Goal: Transaction & Acquisition: Book appointment/travel/reservation

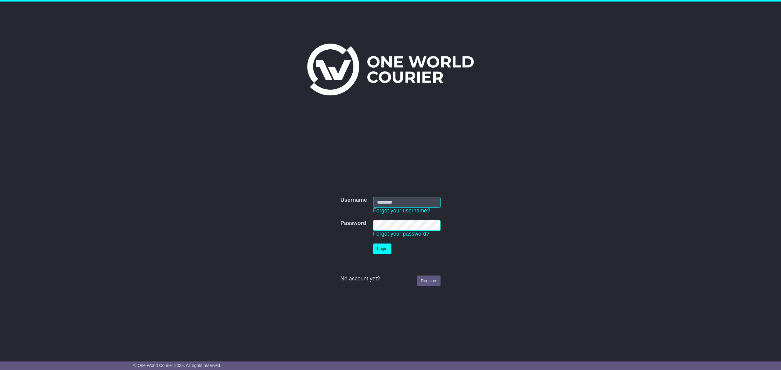
type input "**********"
click at [388, 251] on button "Login" at bounding box center [382, 249] width 18 height 11
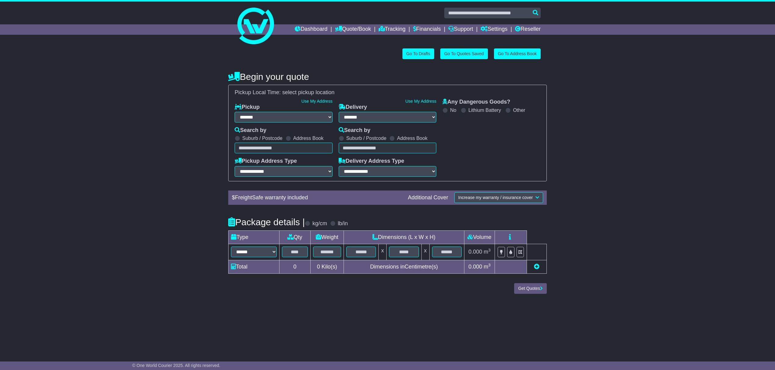
select select "**"
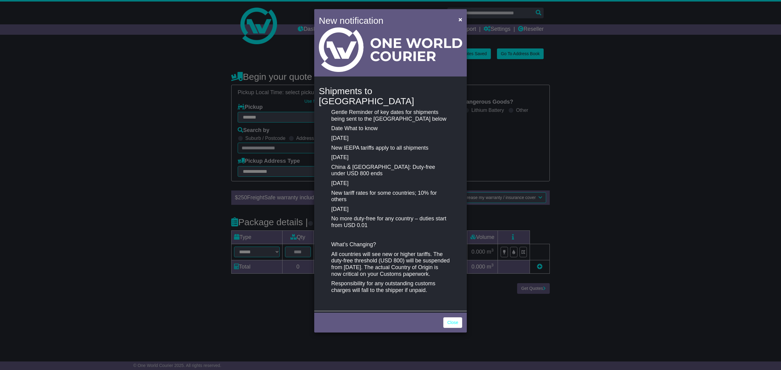
click at [430, 260] on p "All countries will see new or higher tariffs. The duty-free threshold (USD 800)…" at bounding box center [390, 264] width 118 height 26
click at [455, 319] on link "Close" at bounding box center [452, 323] width 19 height 11
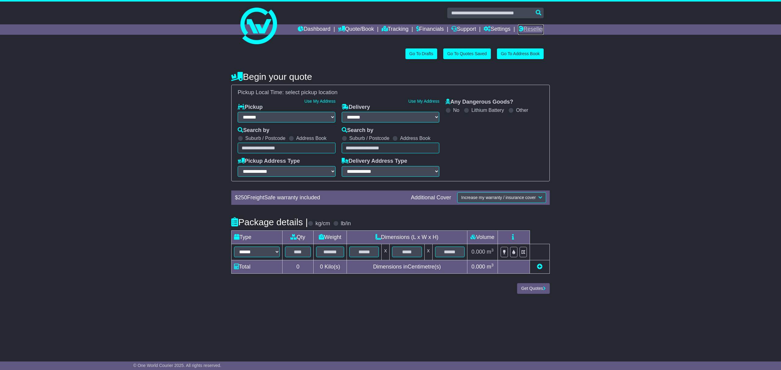
click at [530, 30] on link "Reseller" at bounding box center [531, 29] width 26 height 10
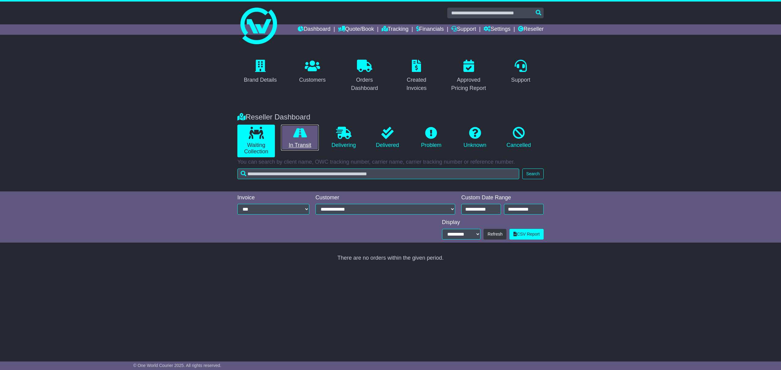
click at [308, 145] on link "In Transit" at bounding box center [300, 138] width 38 height 26
click at [252, 140] on link "Waiting Collection" at bounding box center [256, 141] width 38 height 33
click at [307, 140] on link "In Transit" at bounding box center [300, 138] width 38 height 26
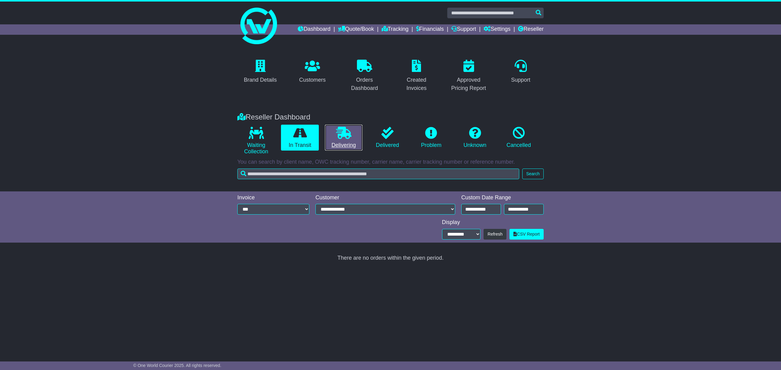
click at [342, 141] on link "Delivering" at bounding box center [344, 138] width 38 height 26
click at [389, 140] on link "Delivered" at bounding box center [388, 138] width 38 height 26
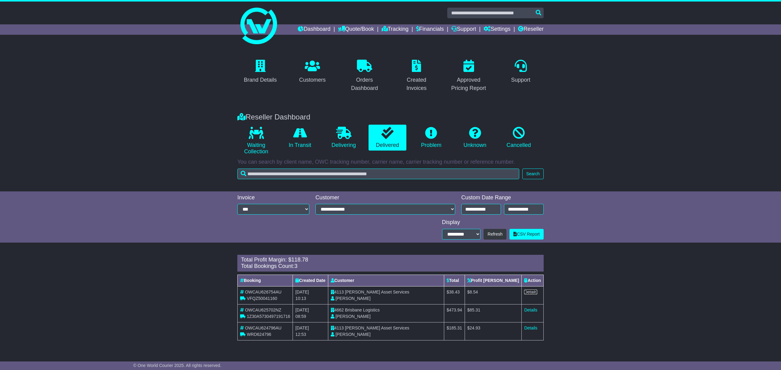
click at [529, 292] on link "Details" at bounding box center [530, 292] width 13 height 5
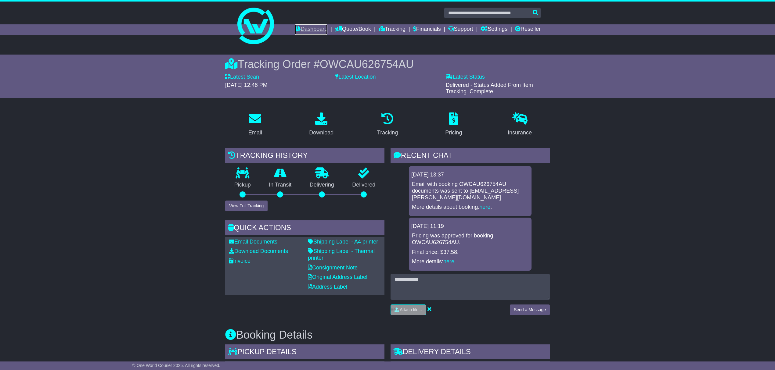
click at [296, 30] on link "Dashboard" at bounding box center [311, 29] width 33 height 10
click at [351, 29] on link "Quote/Book" at bounding box center [353, 29] width 36 height 10
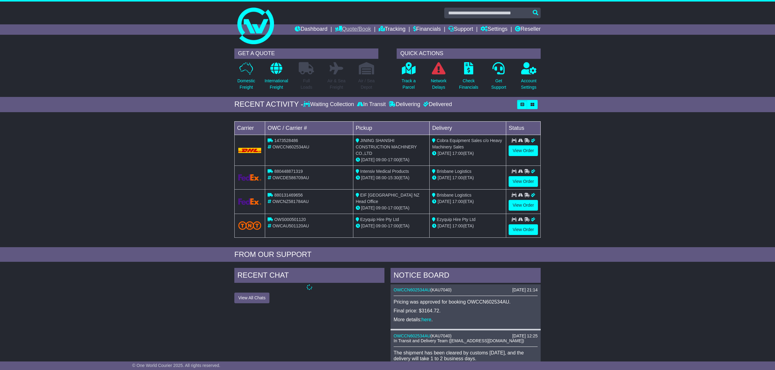
click at [345, 29] on link "Quote/Book" at bounding box center [353, 29] width 36 height 10
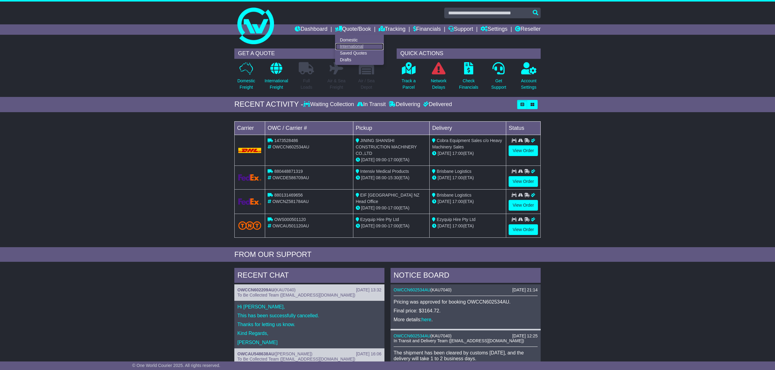
click at [344, 43] on link "International" at bounding box center [359, 46] width 48 height 7
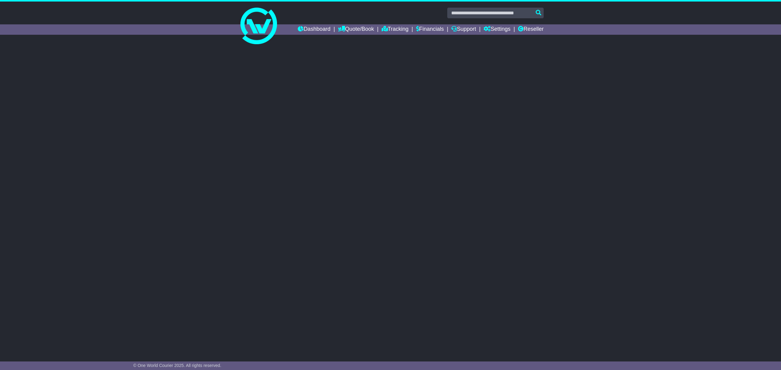
select select "**"
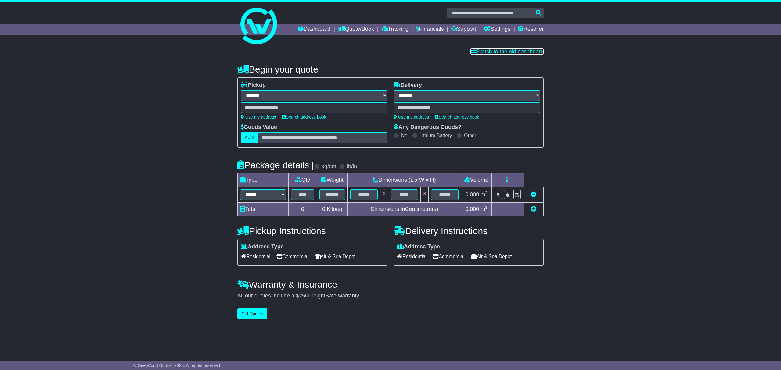
click at [508, 51] on link "Switch to the old dashboard" at bounding box center [507, 52] width 73 height 6
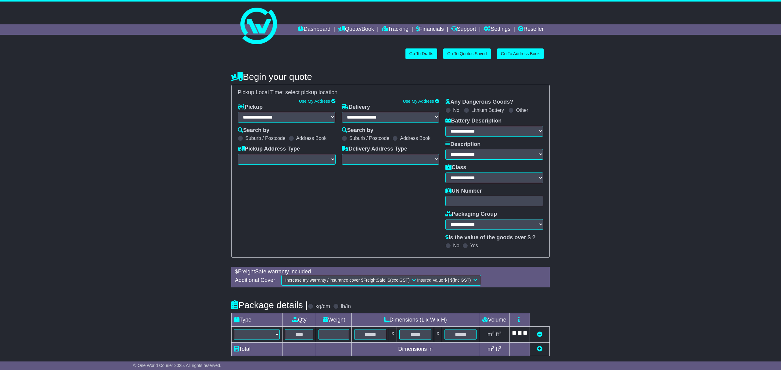
select select "**"
select select
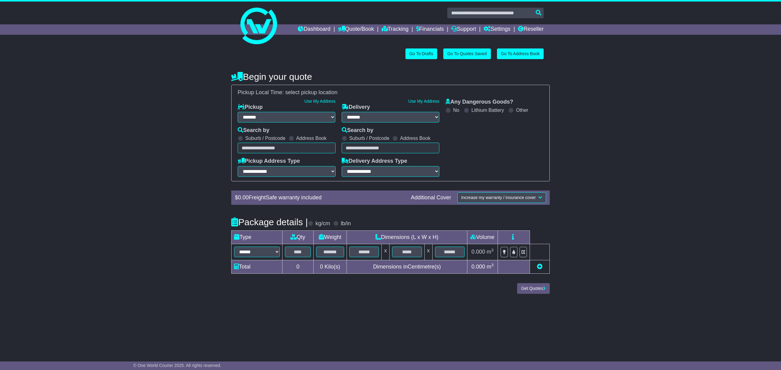
select select
click at [310, 30] on link "Dashboard" at bounding box center [314, 29] width 33 height 10
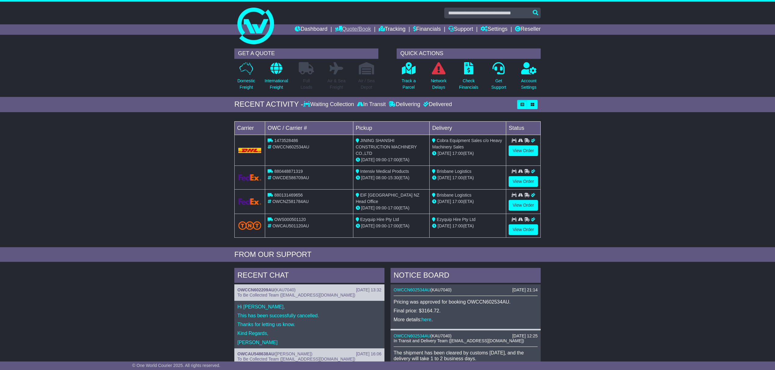
click at [339, 31] on link "Quote/Book" at bounding box center [353, 29] width 36 height 10
click at [346, 51] on link "Saved Quotes" at bounding box center [359, 53] width 48 height 7
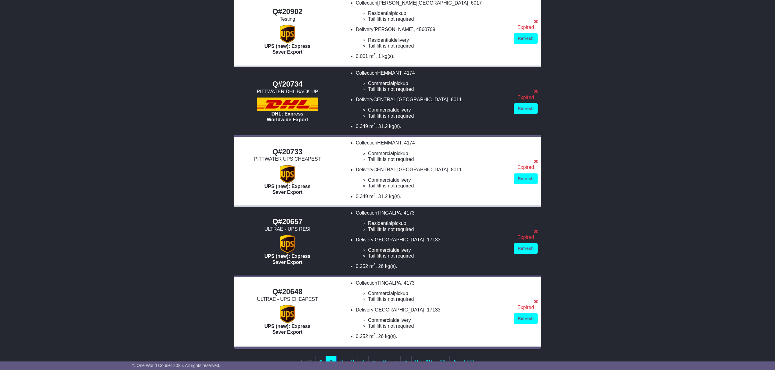
scroll to position [326, 0]
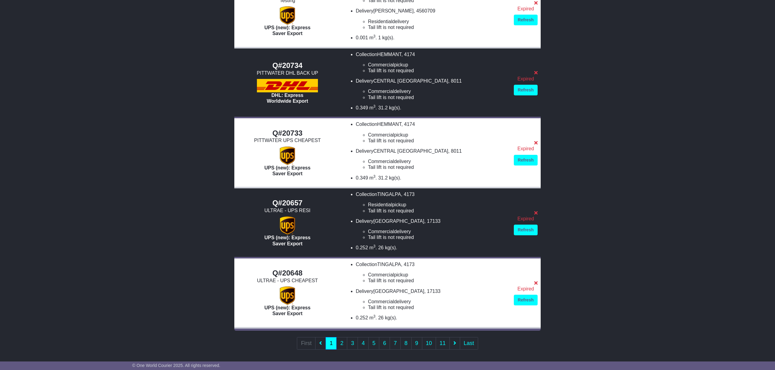
click at [520, 227] on link "Refresh" at bounding box center [526, 230] width 24 height 11
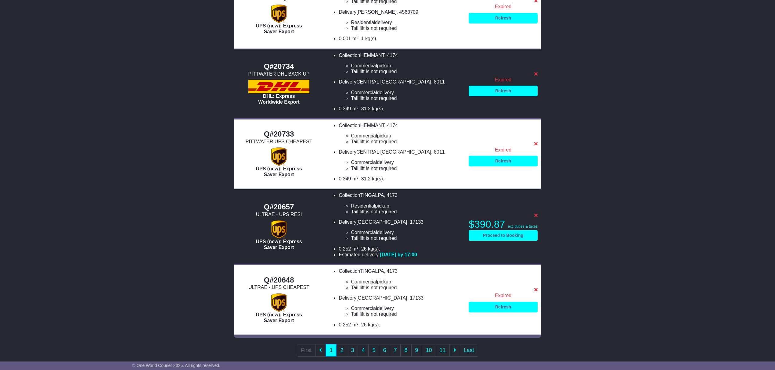
scroll to position [332, 0]
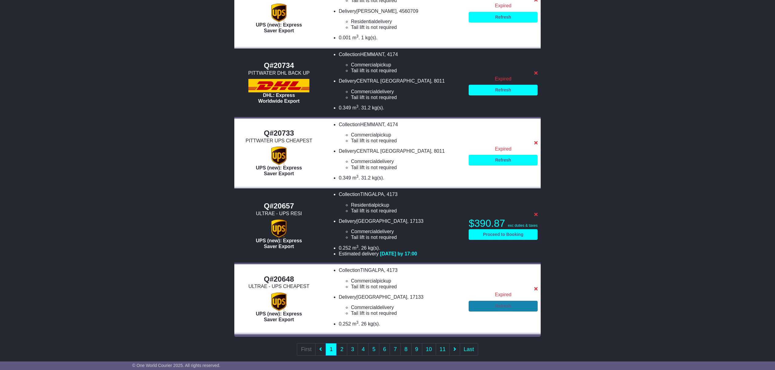
click at [508, 301] on link "Refresh" at bounding box center [503, 306] width 69 height 11
